Goal: Find specific page/section: Find specific page/section

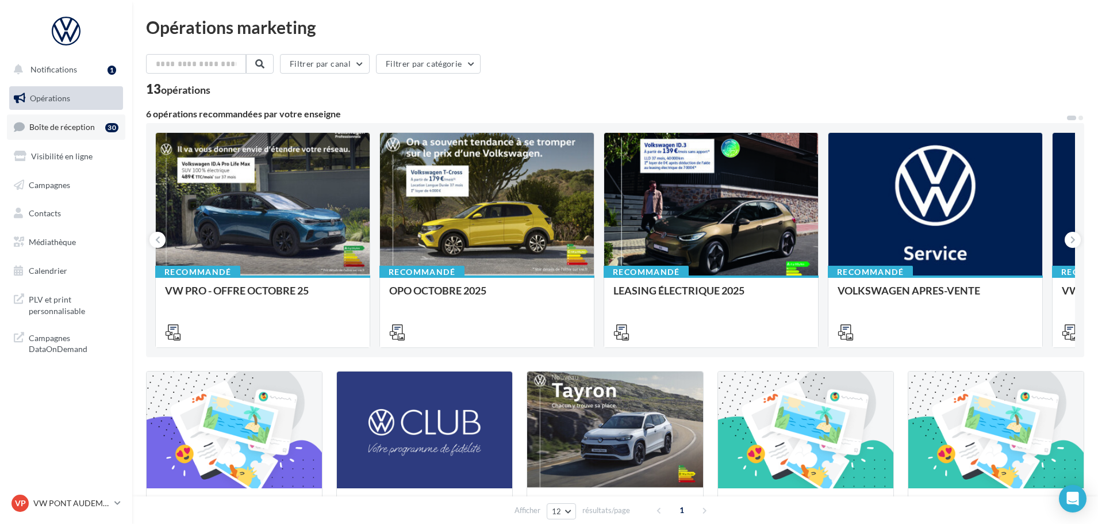
click at [74, 117] on link "Boîte de réception 30" at bounding box center [66, 126] width 118 height 25
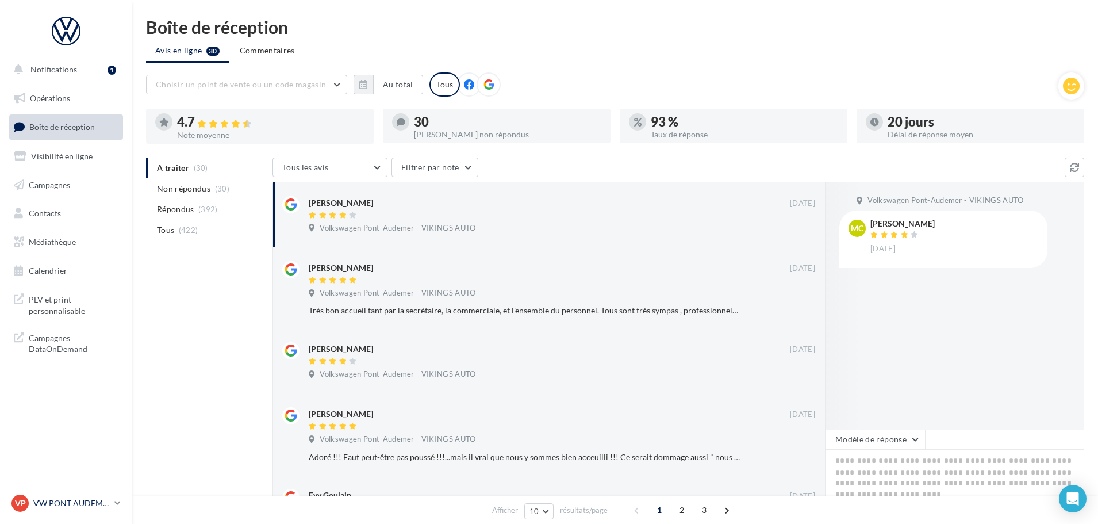
click at [78, 501] on p "VW PONT AUDEMER" at bounding box center [71, 503] width 76 height 12
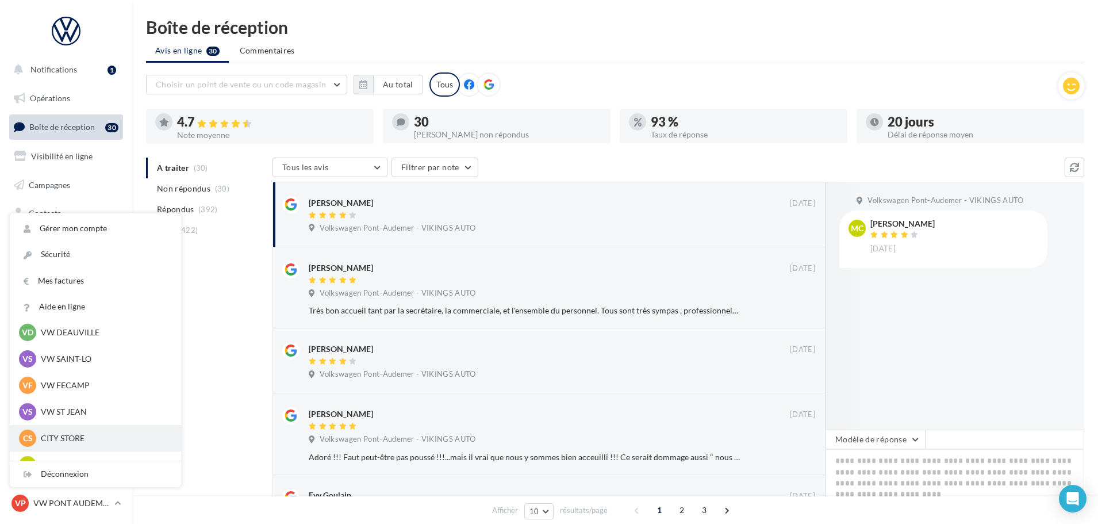
scroll to position [173, 0]
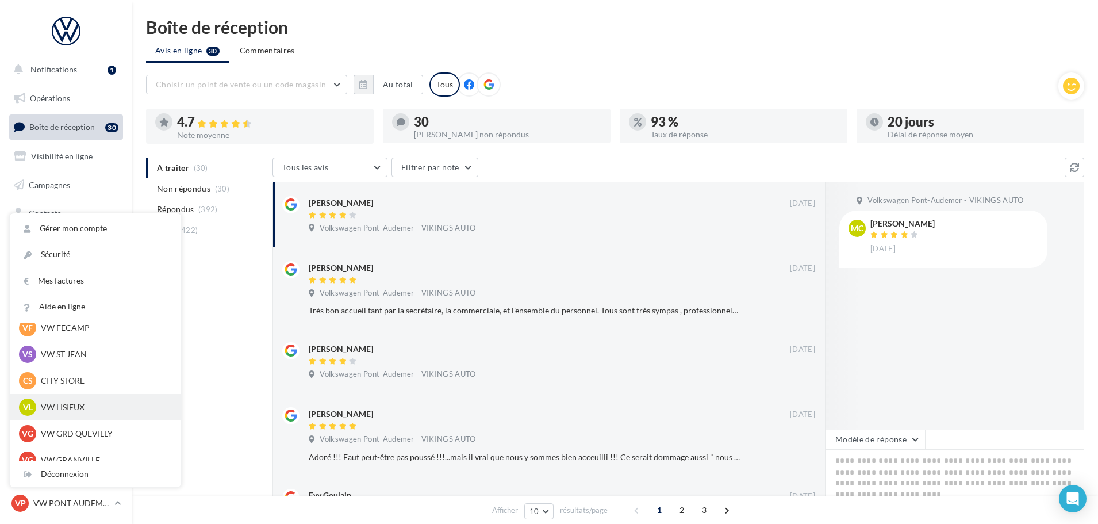
click at [58, 404] on p "VW LISIEUX" at bounding box center [104, 407] width 127 height 12
